Goal: Task Accomplishment & Management: Manage account settings

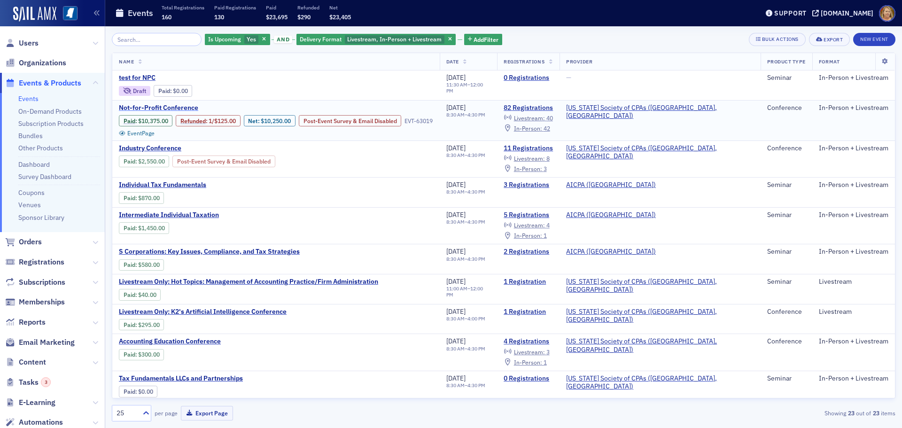
click at [194, 106] on span "Not-for-Profit Conference" at bounding box center [198, 108] width 158 height 8
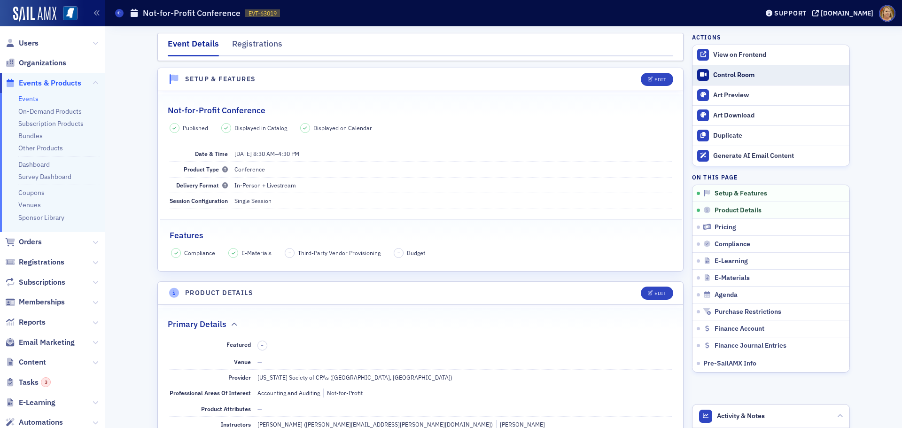
click at [726, 72] on div "Control Room" at bounding box center [780, 75] width 132 height 8
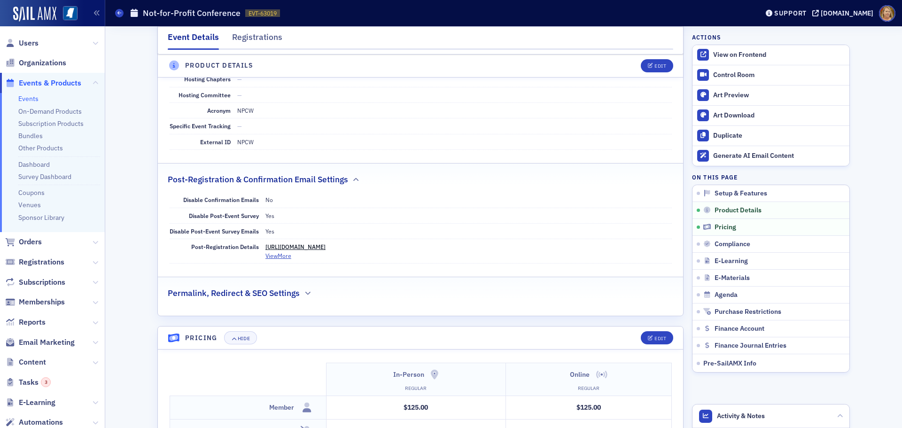
scroll to position [1200, 0]
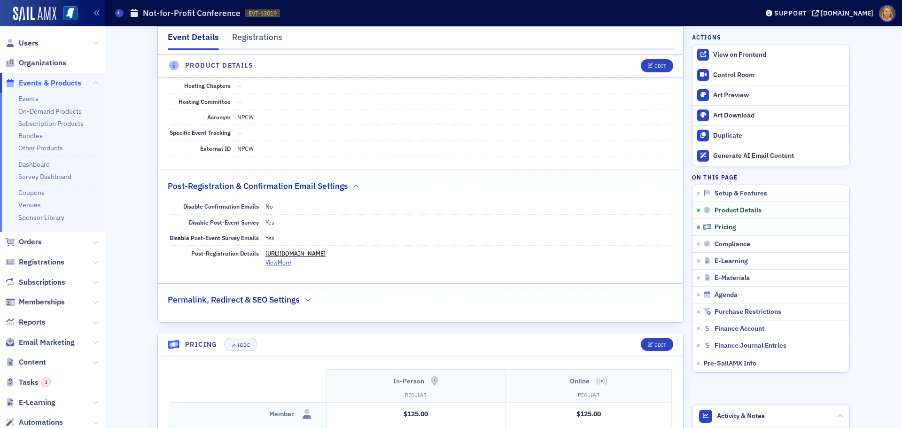
click at [326, 250] on link "https://ms-cpa.org/form/1f088f95-6933-60b2-9d60-fe09ba12b585" at bounding box center [296, 254] width 60 height 8
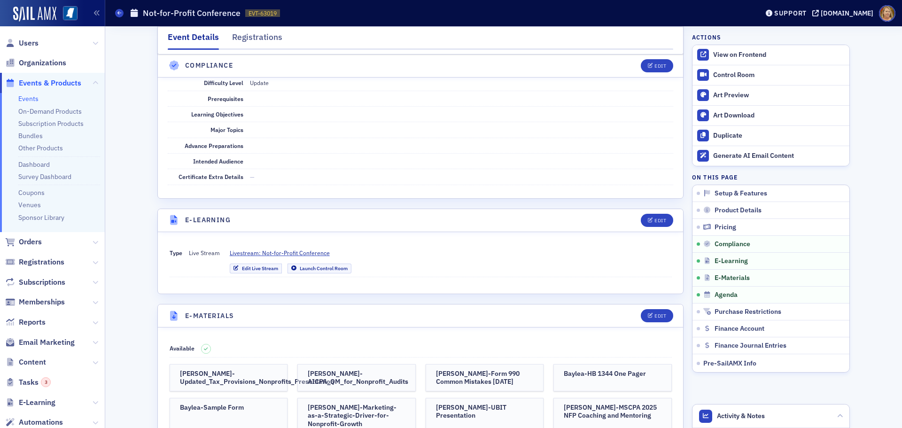
scroll to position [1786, 0]
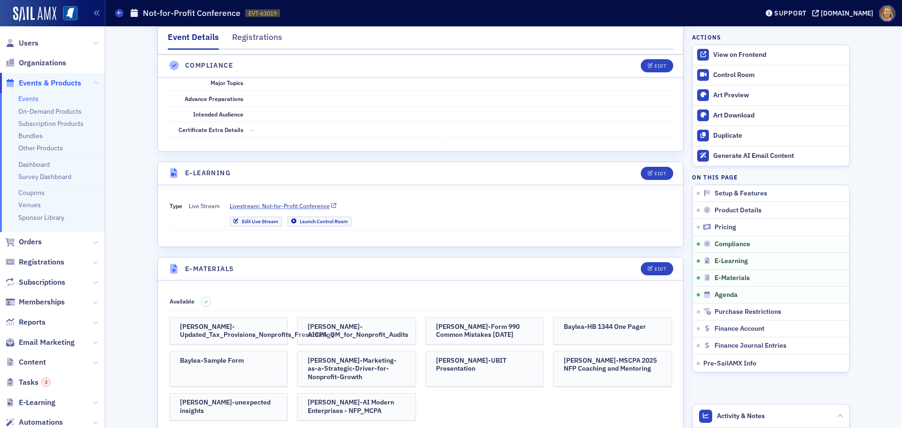
click at [260, 202] on span "Livestream: Not-for-Profit Conference" at bounding box center [280, 206] width 100 height 8
click at [74, 15] on img at bounding box center [70, 13] width 15 height 15
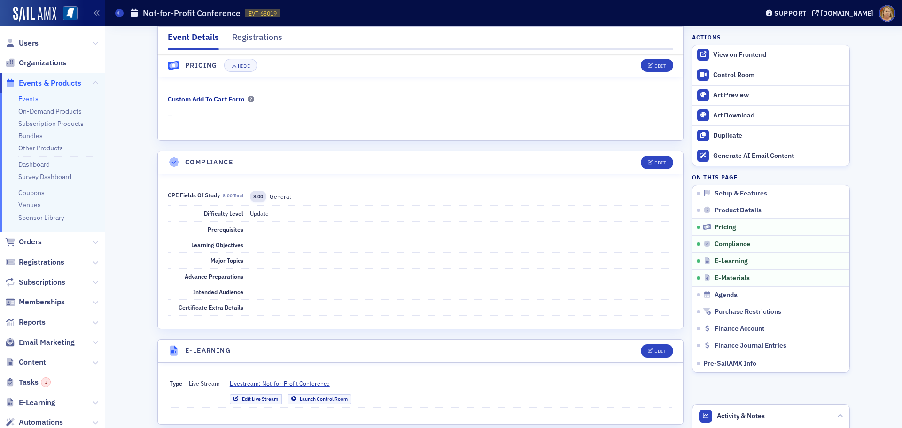
scroll to position [1598, 0]
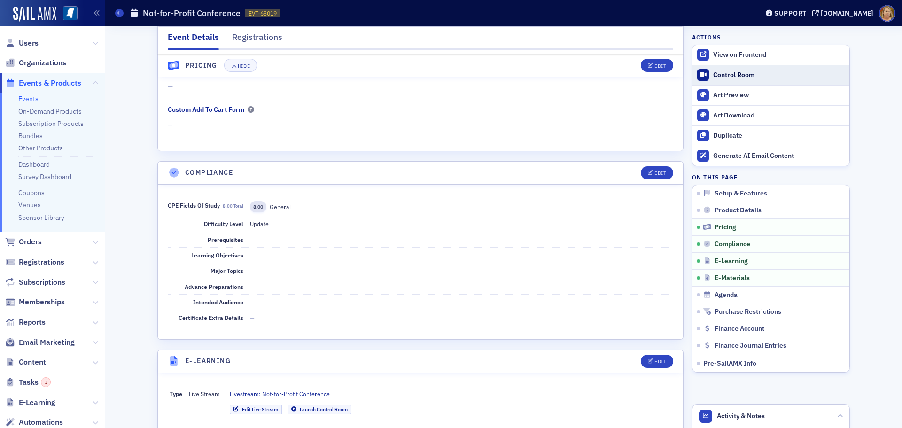
click at [745, 71] on div "Control Room" at bounding box center [780, 75] width 132 height 8
click at [744, 55] on div "View on Frontend" at bounding box center [780, 55] width 132 height 8
click at [29, 43] on span "Users" at bounding box center [29, 43] width 20 height 10
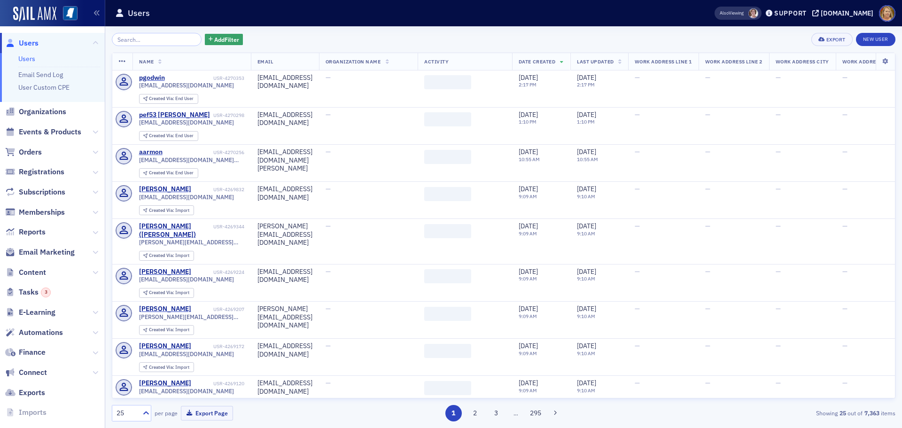
click at [165, 40] on input "search" at bounding box center [157, 39] width 90 height 13
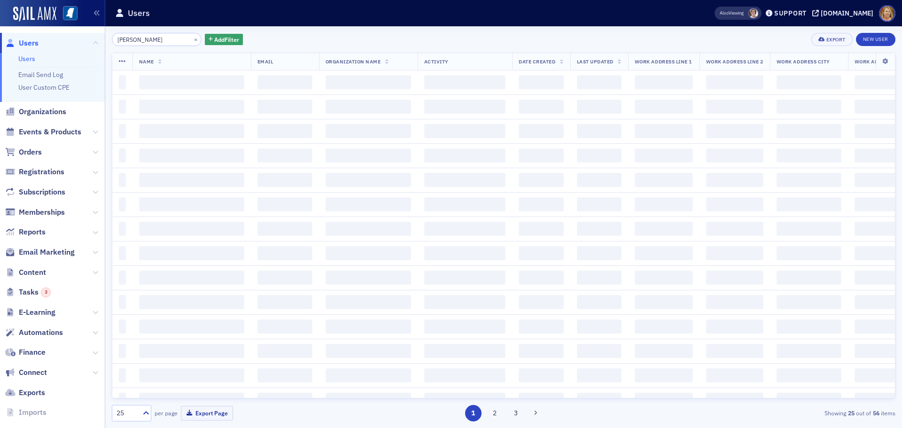
type input "[PERSON_NAME]"
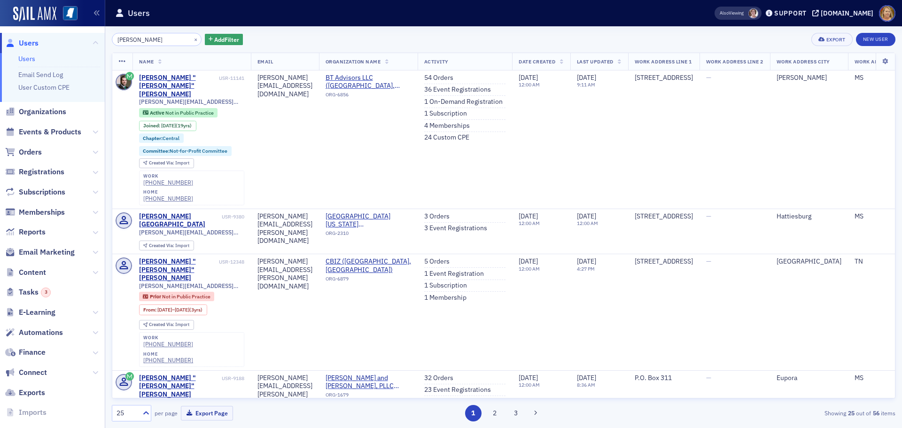
drag, startPoint x: 153, startPoint y: 38, endPoint x: 131, endPoint y: 44, distance: 22.5
click at [131, 44] on input "[PERSON_NAME]" at bounding box center [157, 39] width 90 height 13
click at [192, 39] on button "×" at bounding box center [196, 39] width 8 height 8
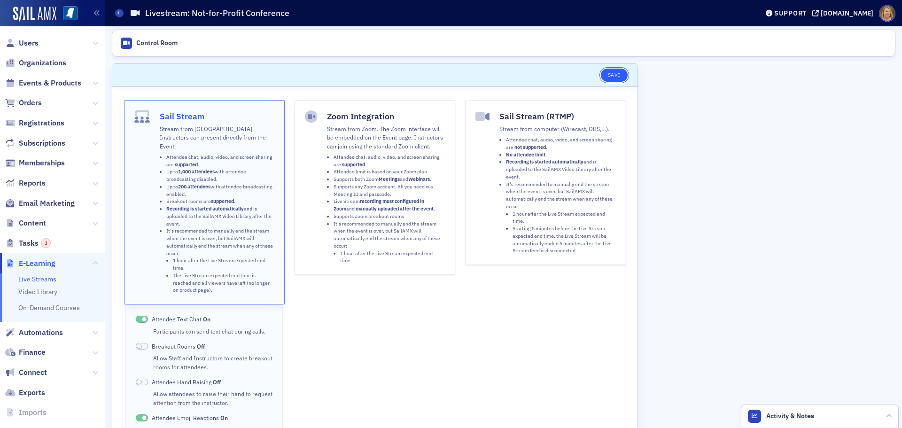
click at [613, 73] on button "Save" at bounding box center [614, 75] width 27 height 13
